Goal: Check status: Check status

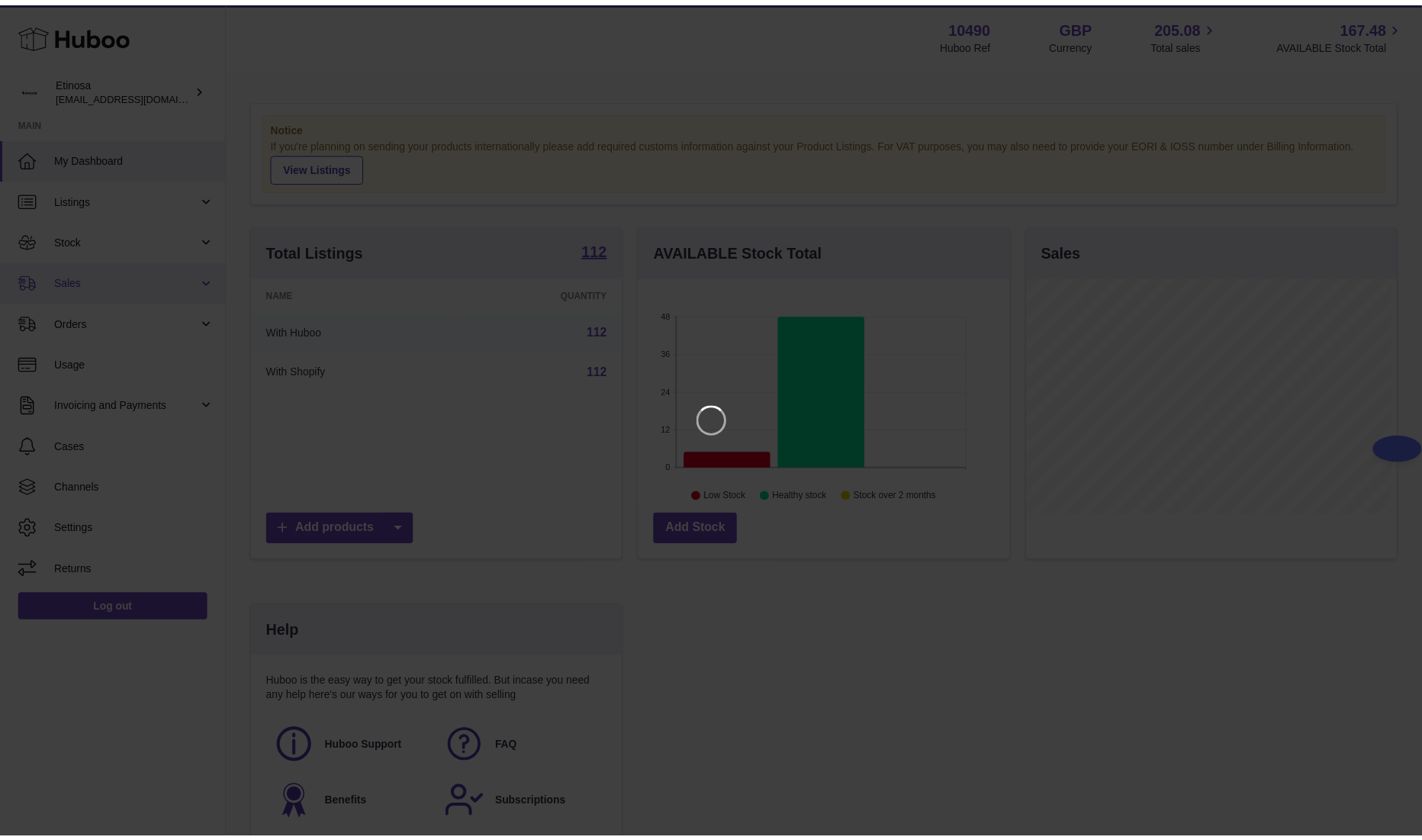
scroll to position [238, 375]
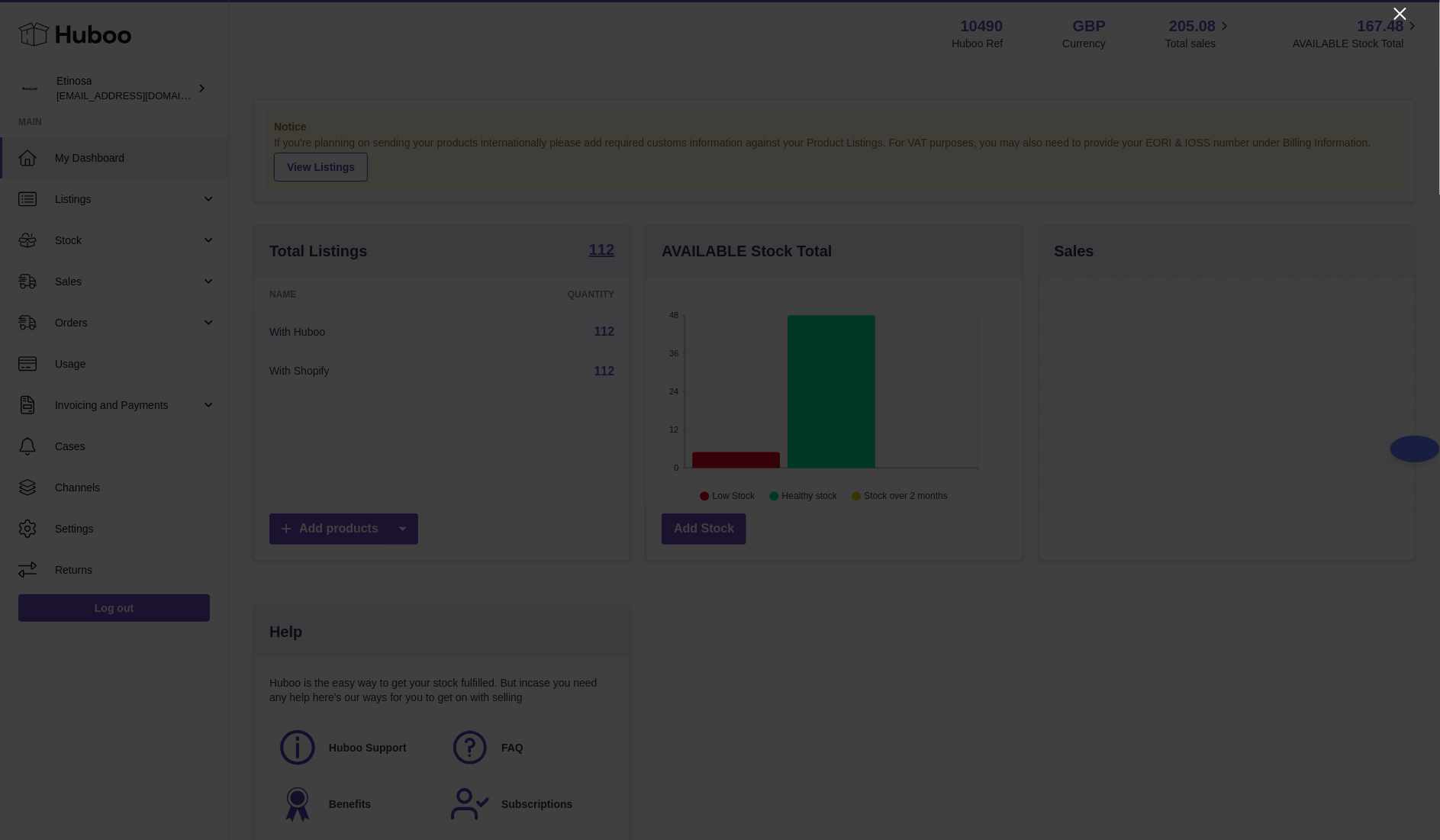
click at [1404, 14] on icon "Close" at bounding box center [1400, 14] width 19 height 19
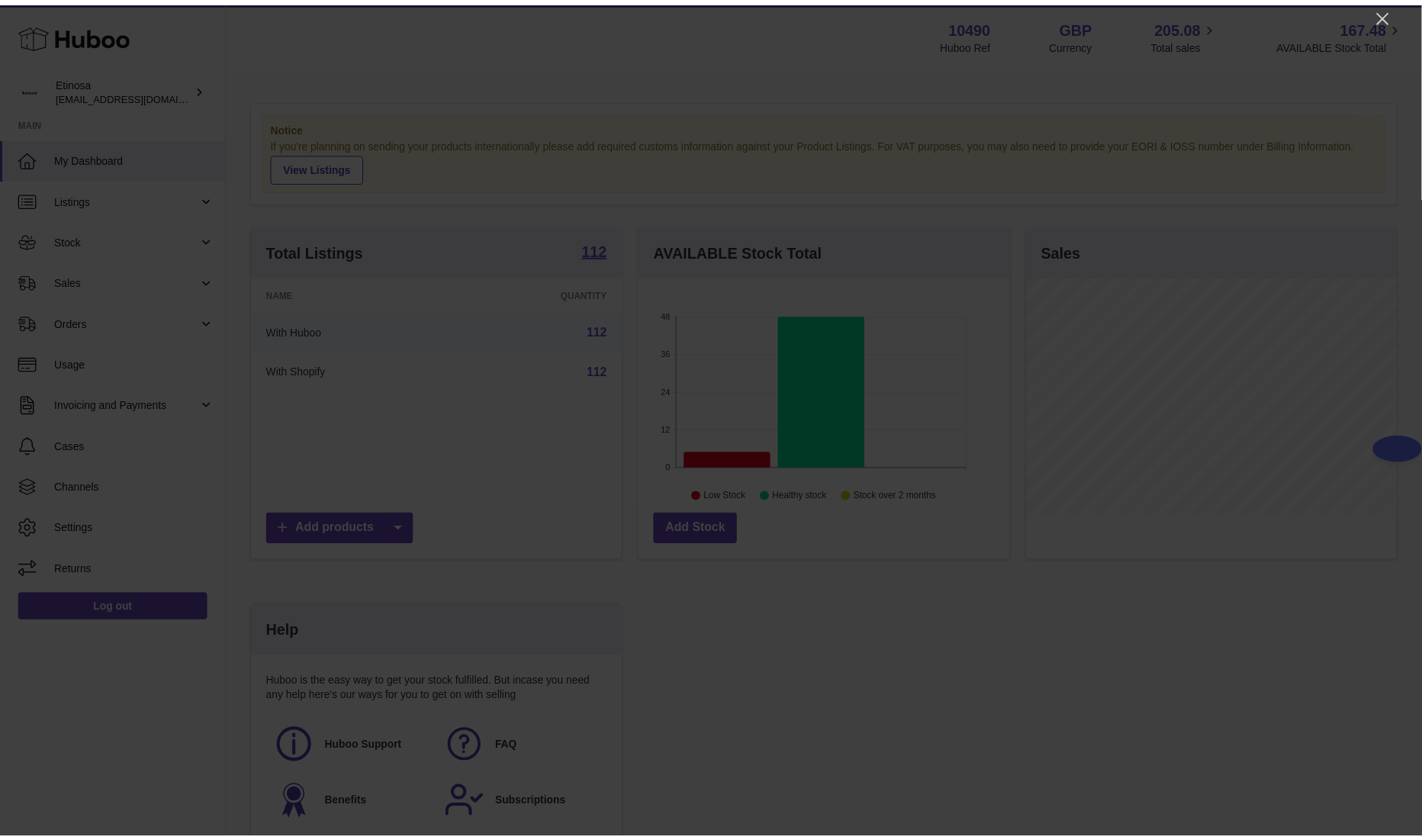
scroll to position [762444, 762594]
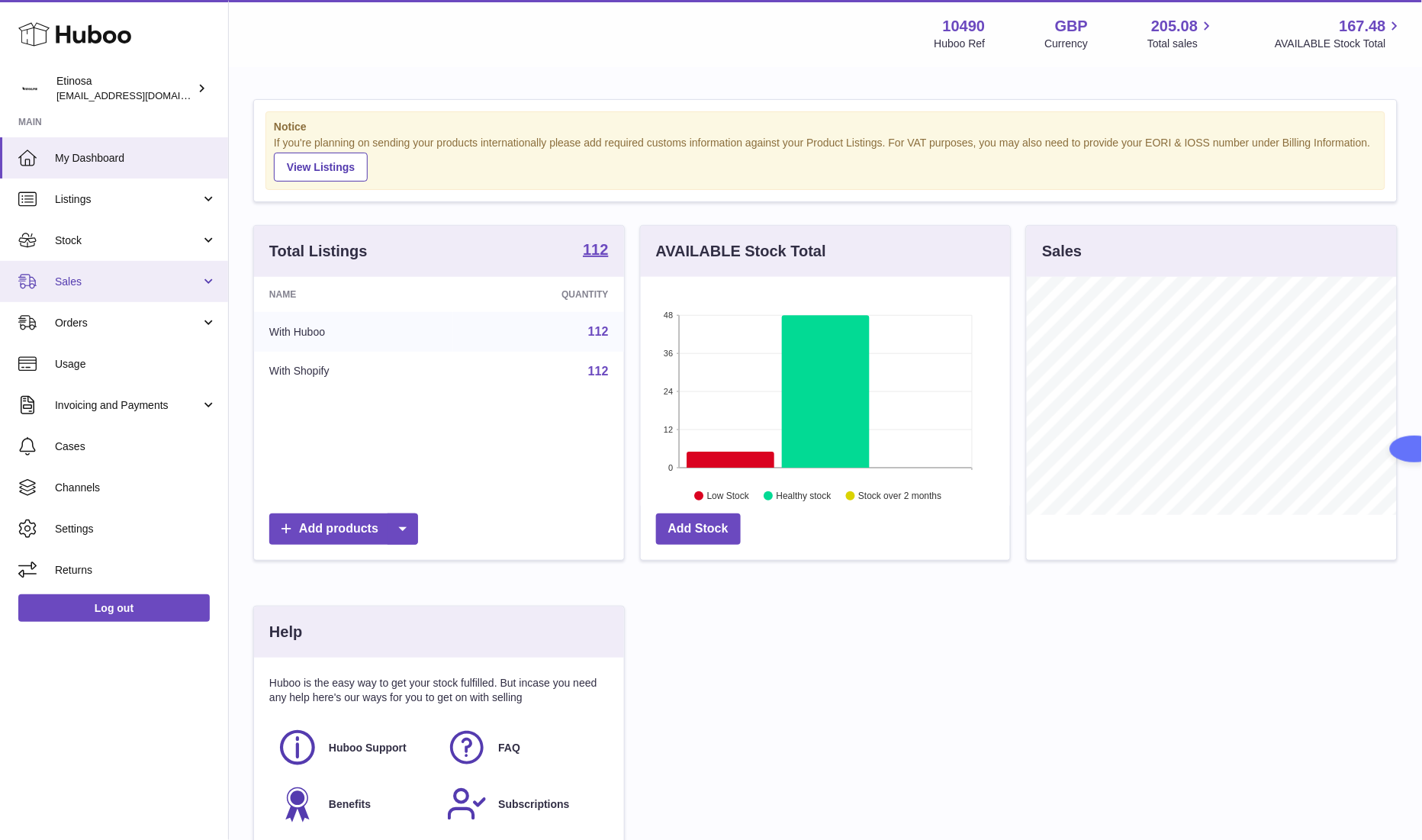
click at [103, 286] on span "Sales" at bounding box center [128, 281] width 146 height 14
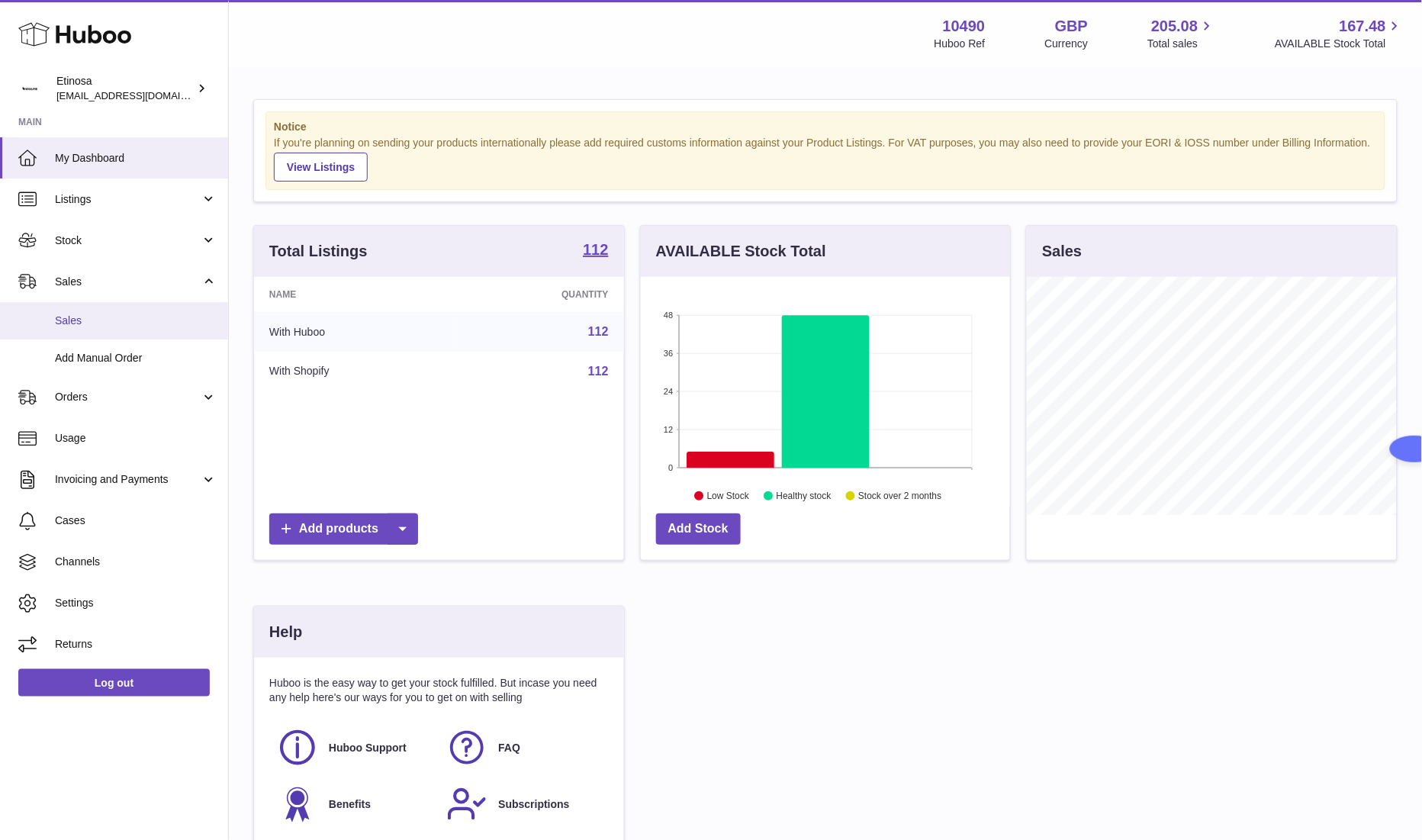
click at [114, 314] on span "Sales" at bounding box center [136, 320] width 162 height 14
